Goal: Task Accomplishment & Management: Use online tool/utility

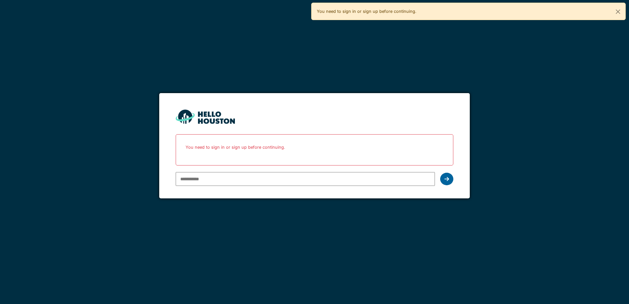
type input "**********"
click at [449, 178] on div at bounding box center [446, 179] width 13 height 13
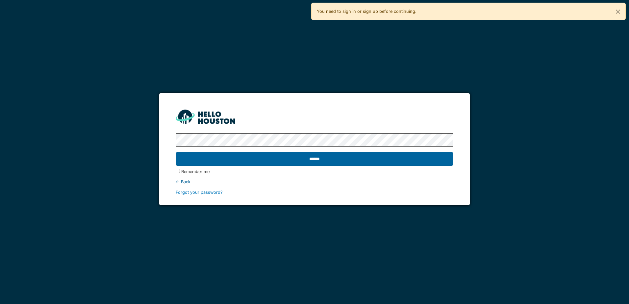
click at [388, 159] on input "******" at bounding box center [314, 159] width 277 height 14
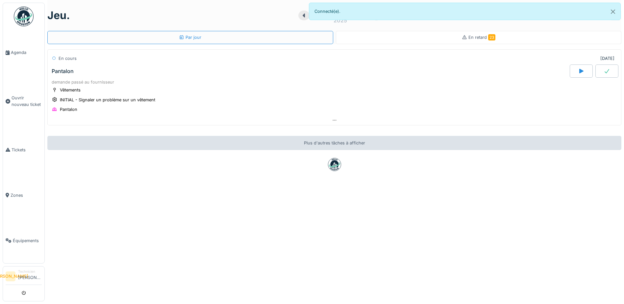
click at [445, 36] on div "En retard 23" at bounding box center [479, 37] width 286 height 13
